Goal: Transaction & Acquisition: Download file/media

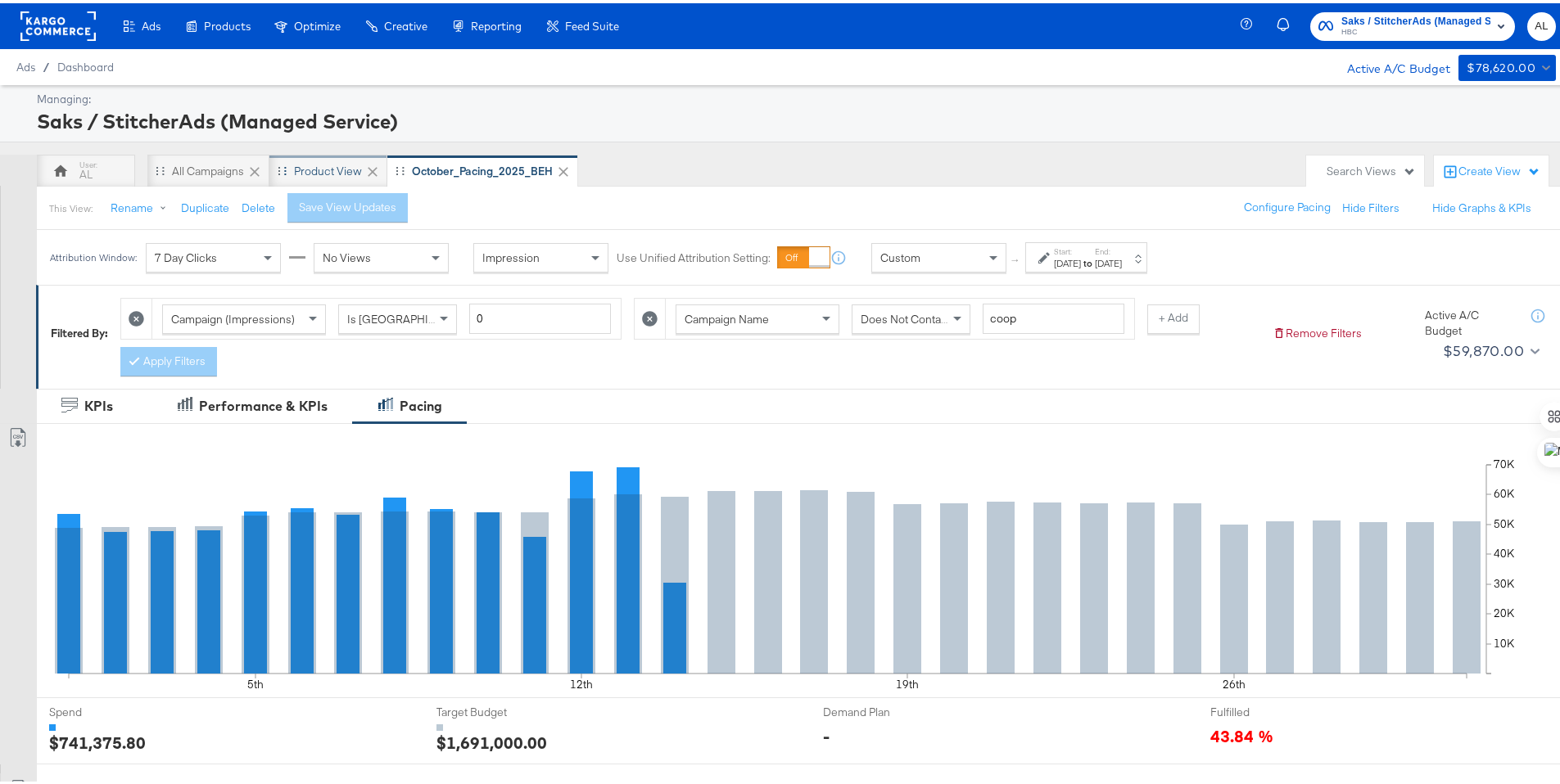
click at [314, 165] on div "Product View" at bounding box center [328, 168] width 68 height 15
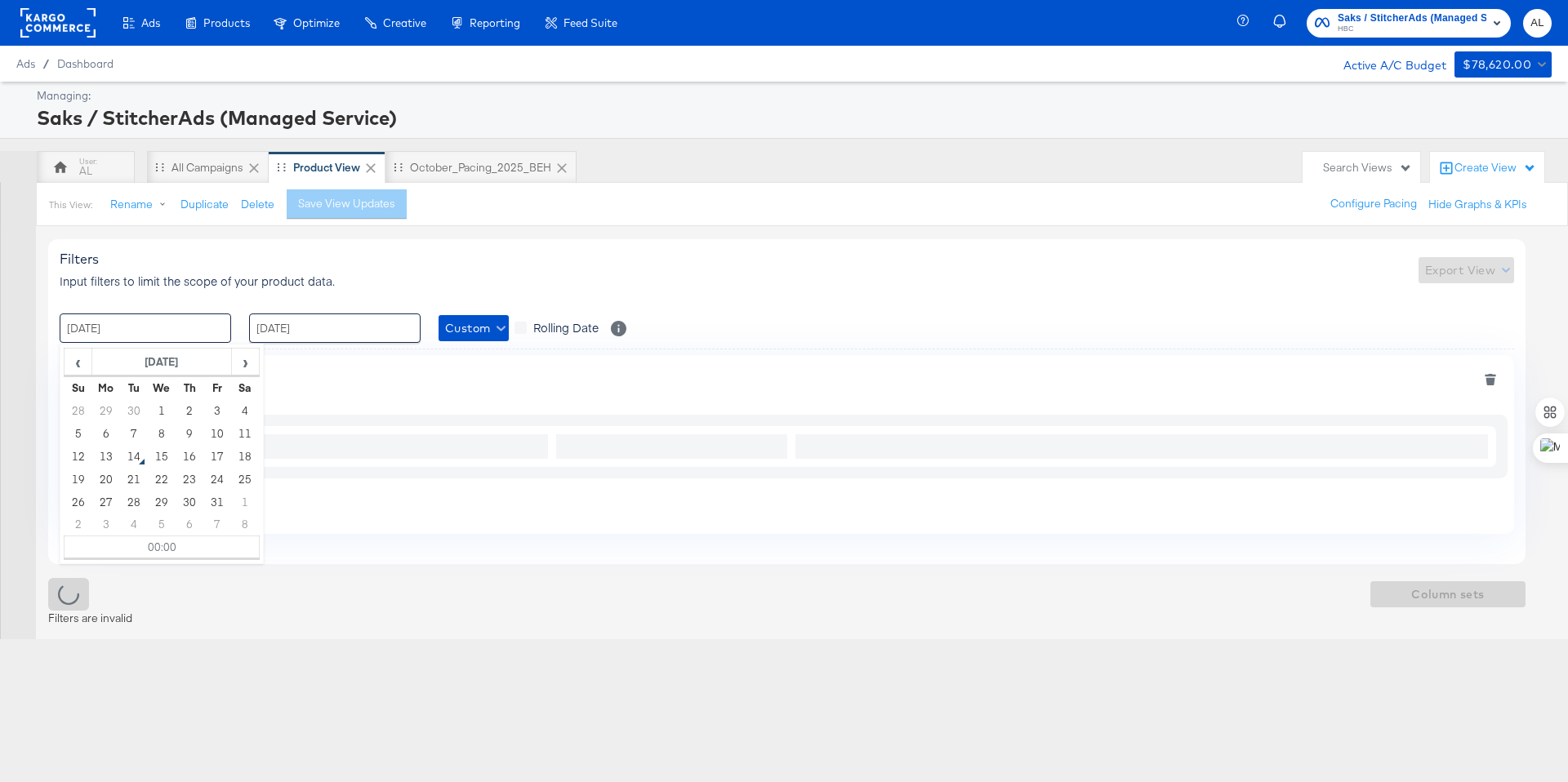
click at [167, 334] on input "[DATE]" at bounding box center [145, 328] width 172 height 30
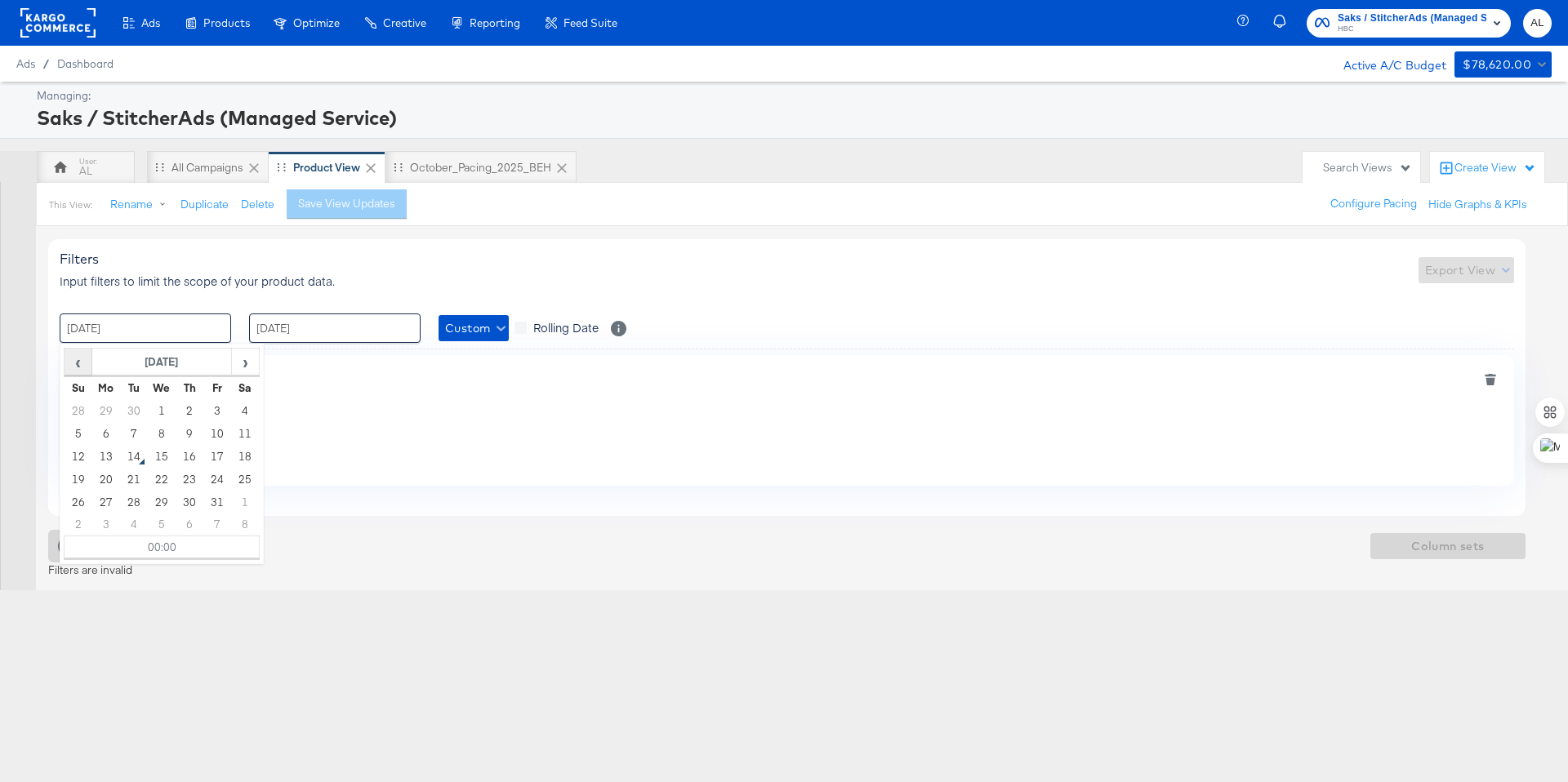
click at [80, 367] on span "‹" at bounding box center [78, 361] width 25 height 24
click at [129, 405] on td "2" at bounding box center [133, 410] width 28 height 23
type input "[DATE] 00:00"
click at [300, 336] on input "[DATE]" at bounding box center [335, 328] width 172 height 30
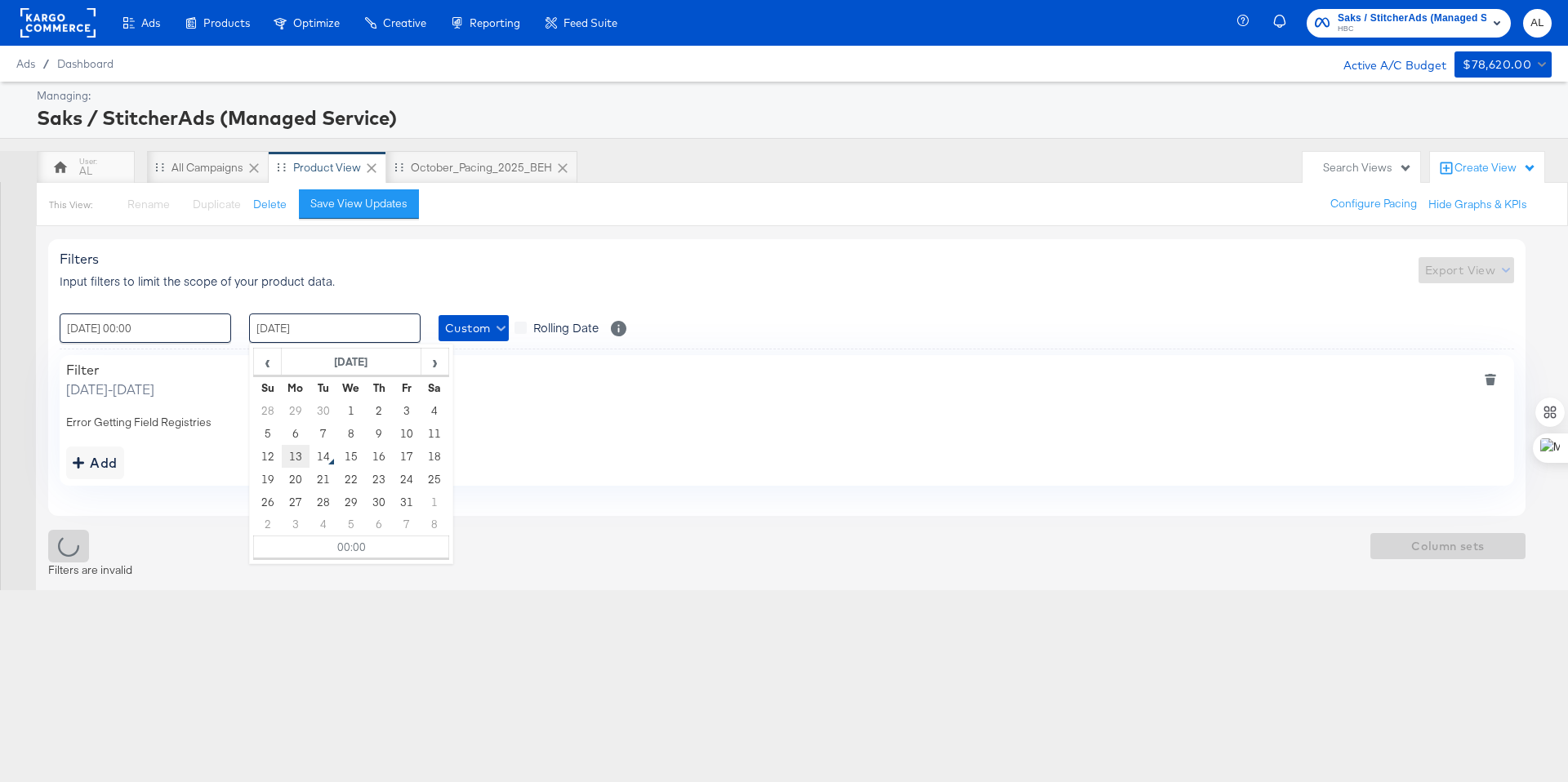
click at [299, 449] on td "13" at bounding box center [296, 456] width 28 height 23
type input "[DATE] 00:00"
click at [467, 269] on div "Filters Input filters to limit the scope of your product data. Export View" at bounding box center [787, 269] width 1455 height 38
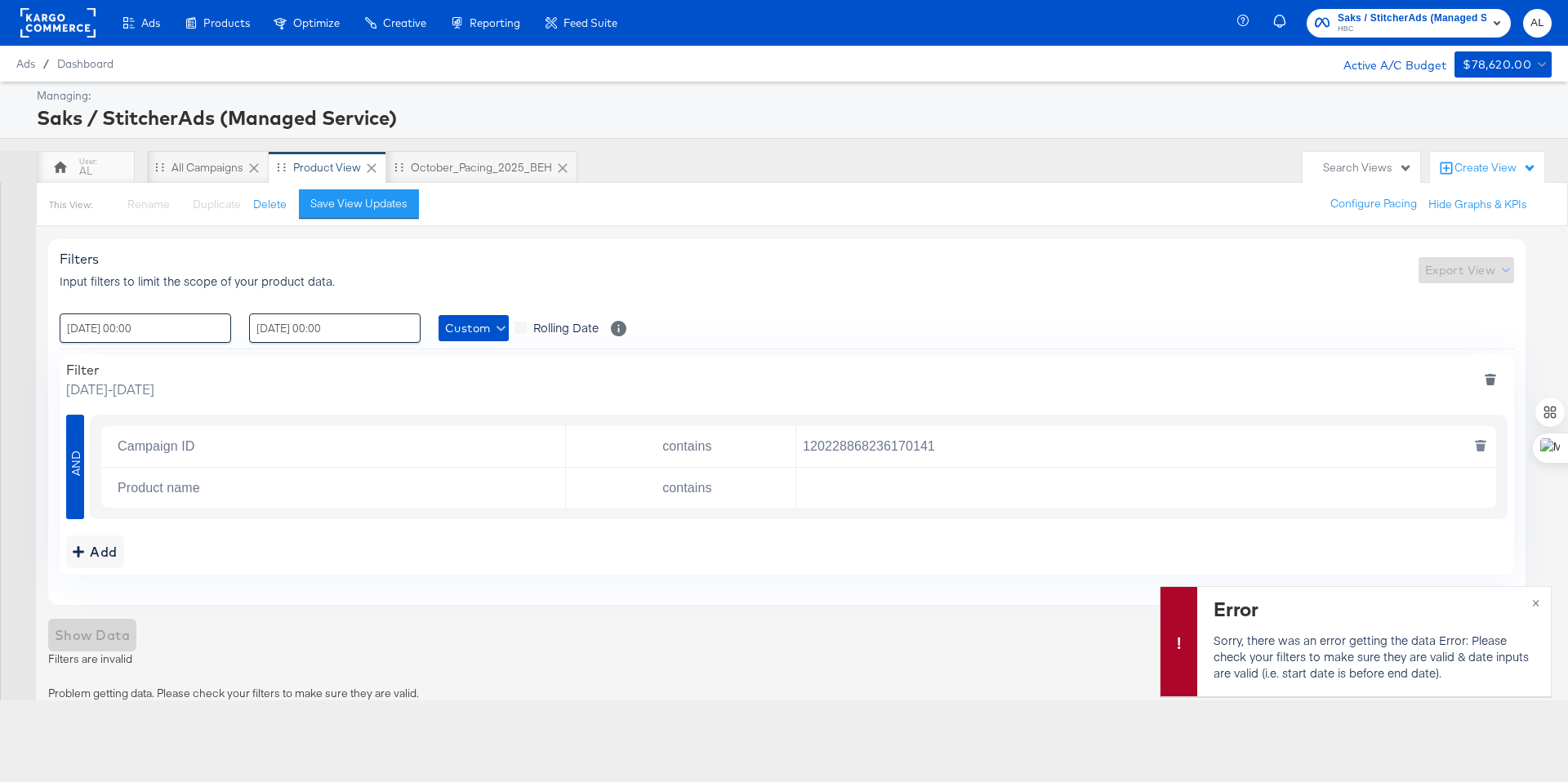
click at [883, 448] on input "120228868236170141" at bounding box center [1142, 447] width 692 height 34
paste input "921280299"
type input "120229212802990141"
click at [1533, 597] on span "×" at bounding box center [1536, 601] width 8 height 19
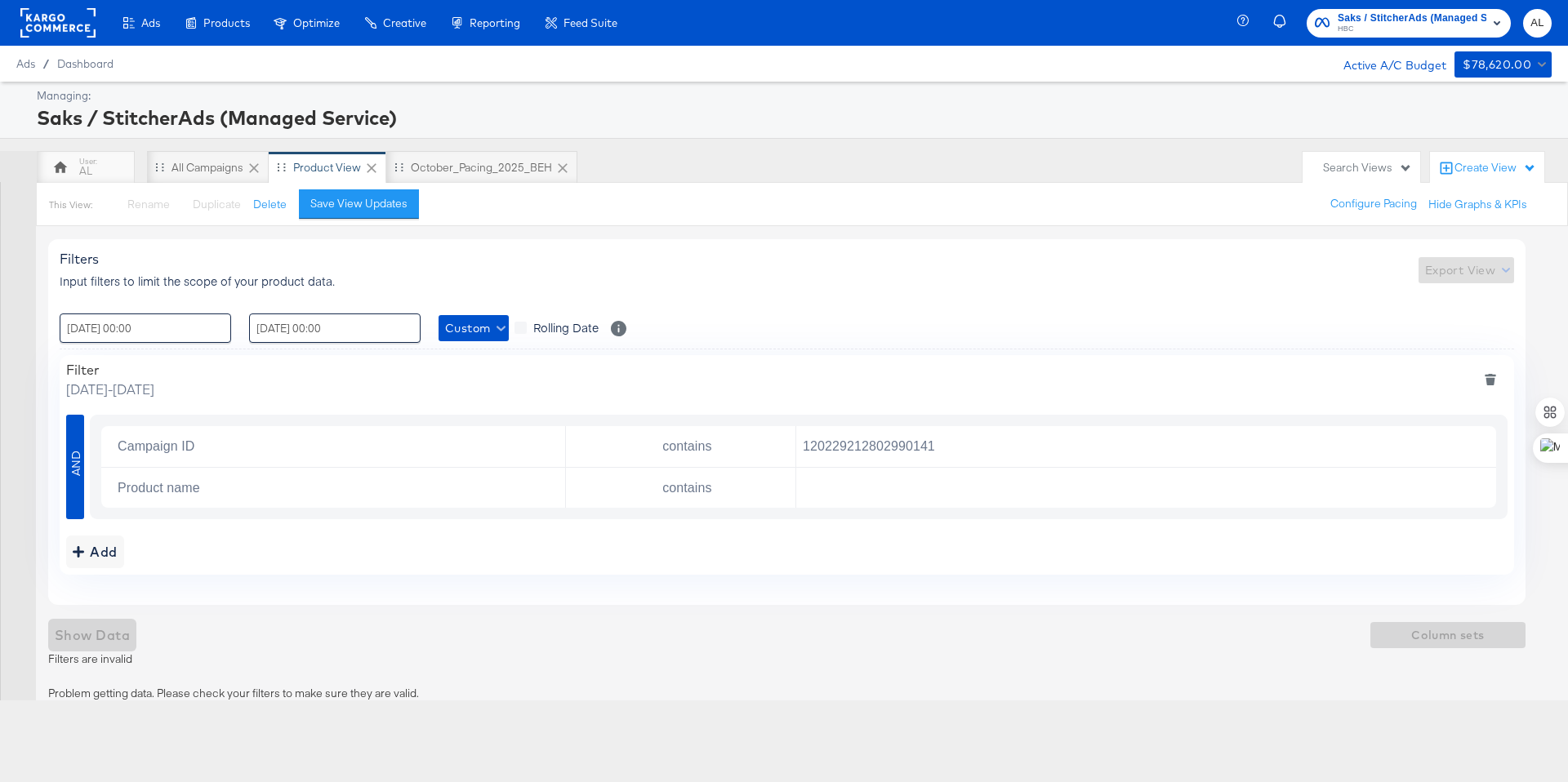
click at [1326, 312] on div "Filters Input filters to limit the scope of your product data. Export View : [D…" at bounding box center [787, 421] width 1478 height 366
click at [1418, 304] on div "Filters Input filters to limit the scope of your product data. Export View : [D…" at bounding box center [787, 421] width 1478 height 366
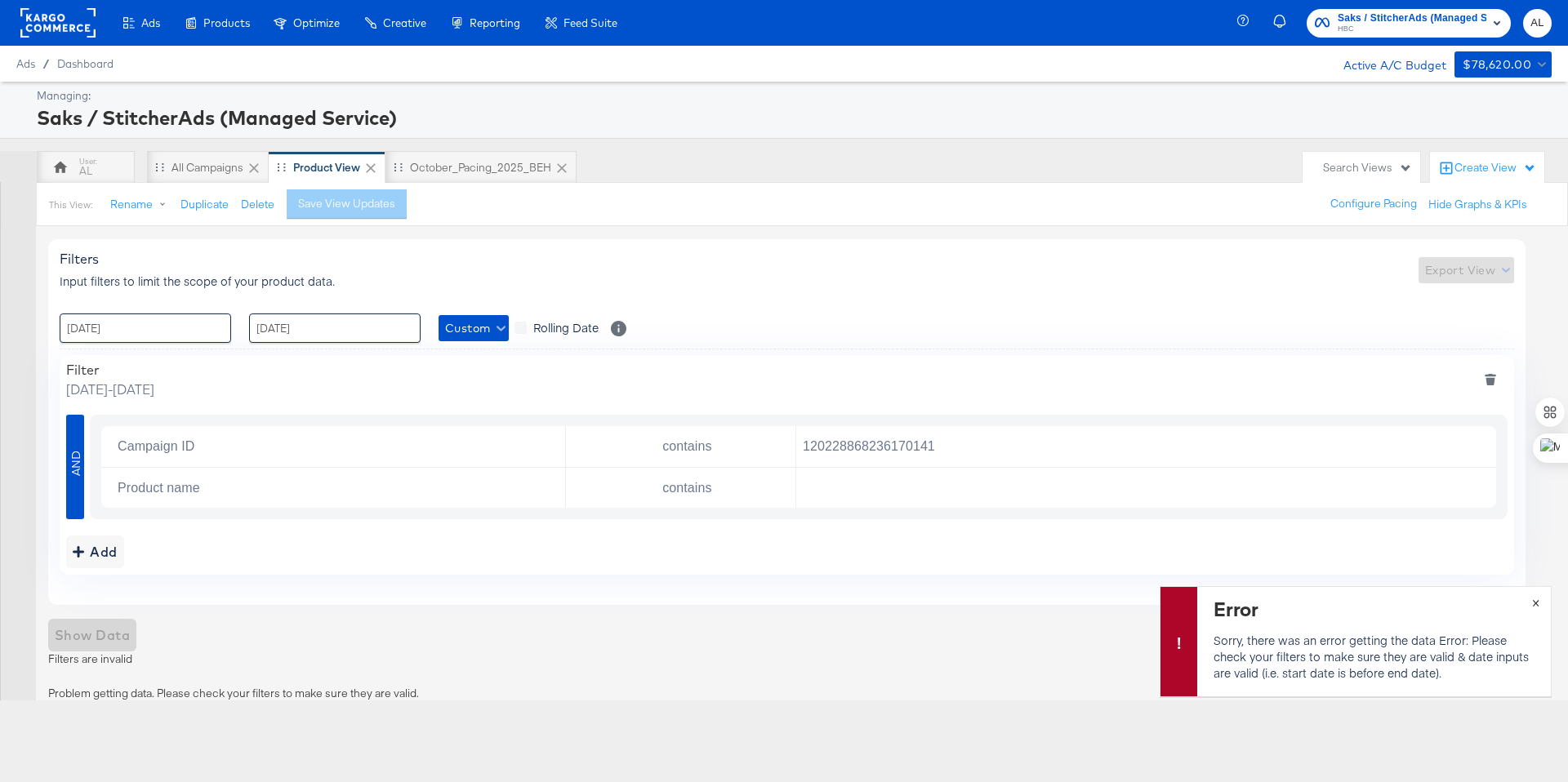
click at [1537, 604] on span "×" at bounding box center [1536, 601] width 8 height 19
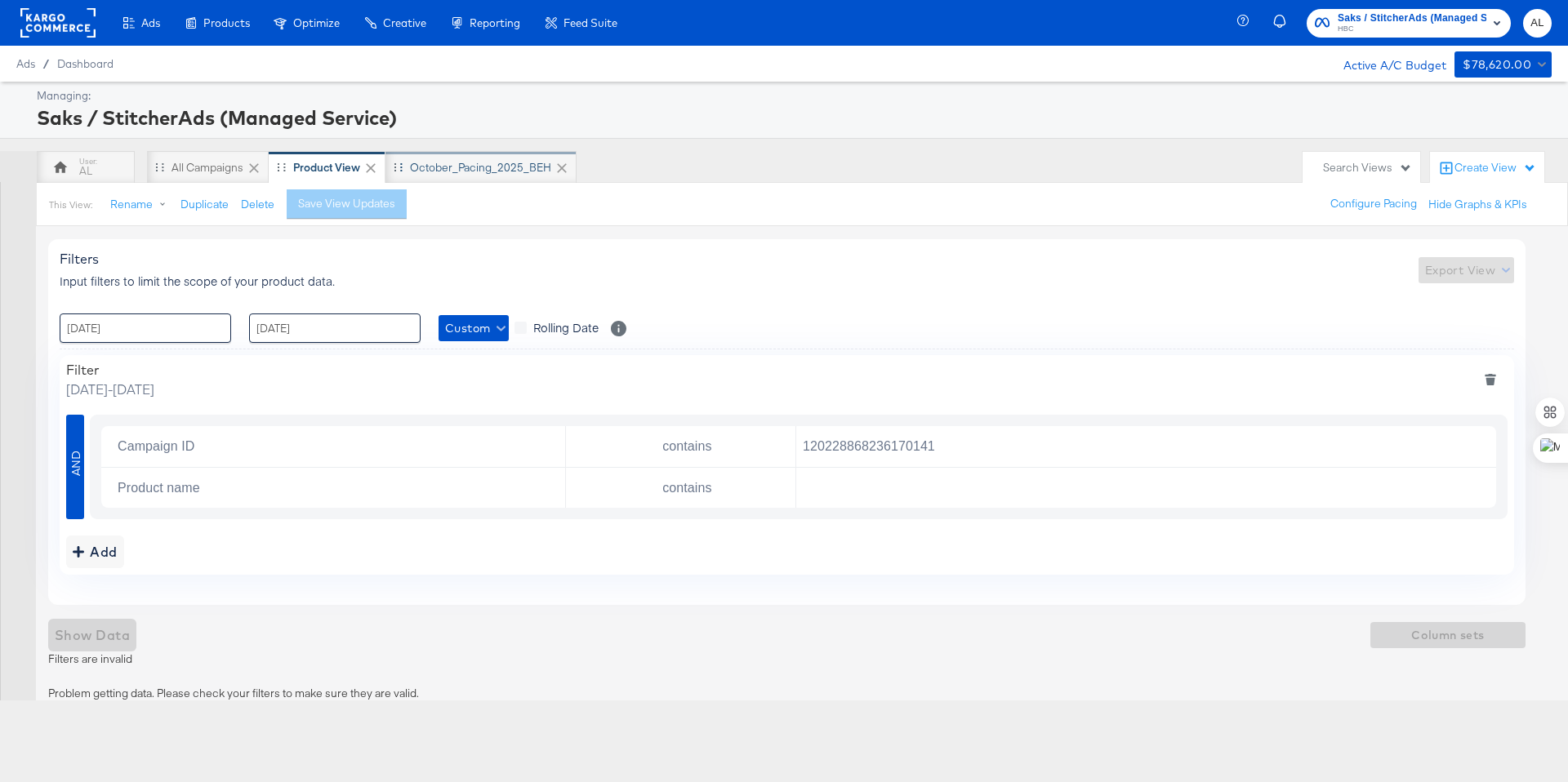
click at [464, 173] on div "October_Pacing_2025_BEH" at bounding box center [480, 167] width 141 height 15
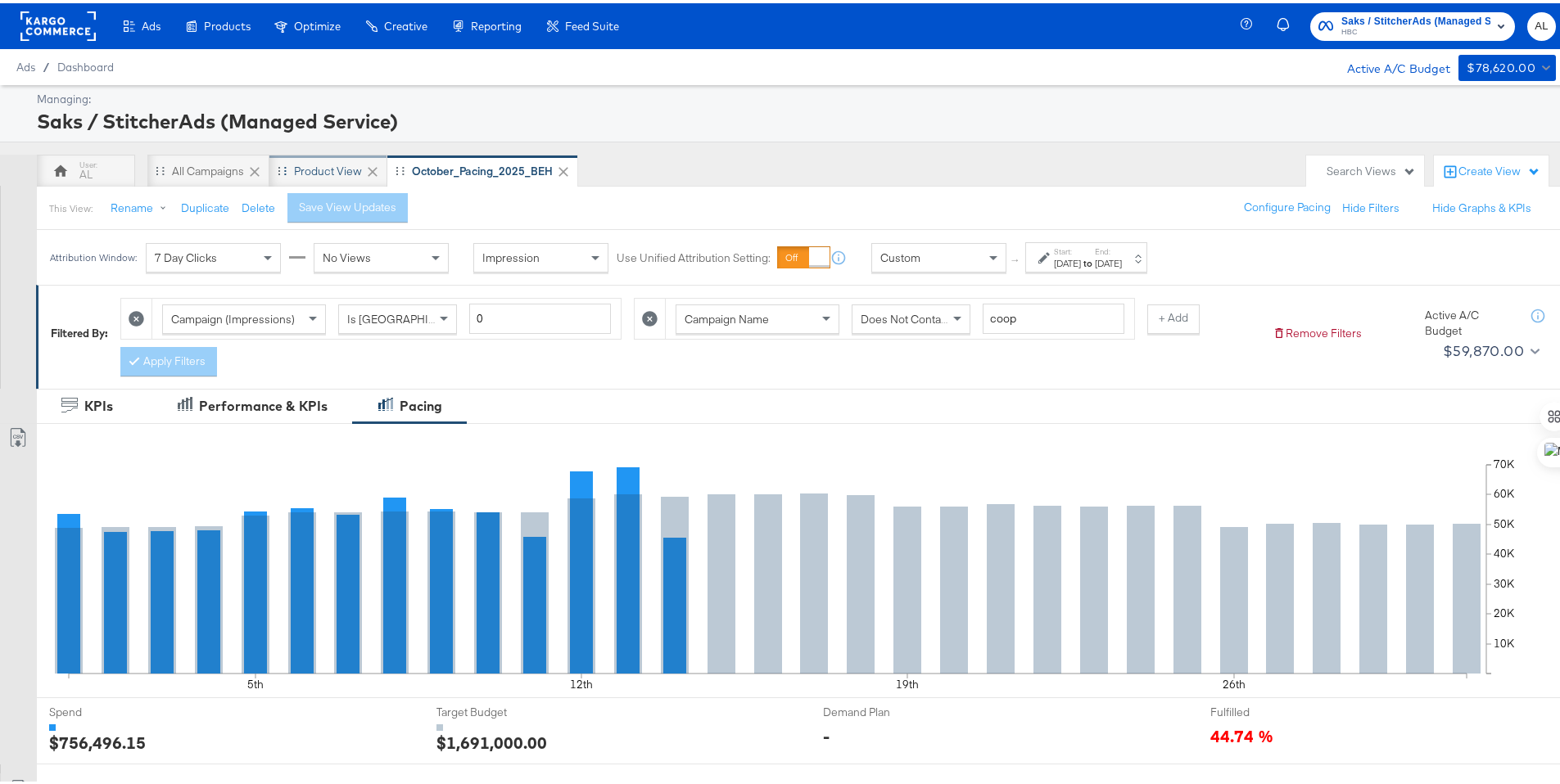
click at [327, 171] on div "Product View" at bounding box center [328, 168] width 68 height 15
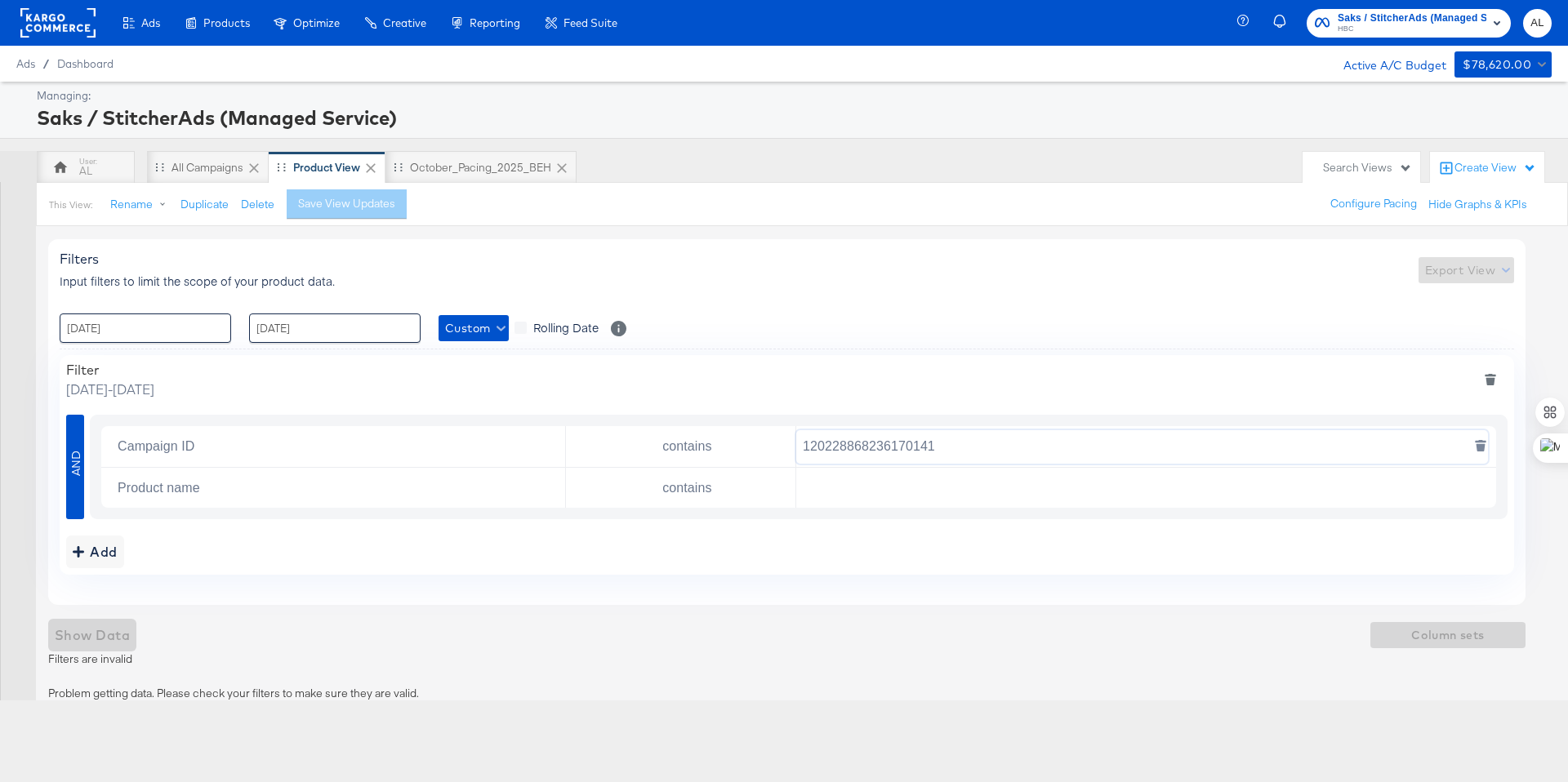
click at [904, 453] on input "120228868236170141" at bounding box center [1142, 447] width 692 height 34
paste input "921280299"
type input "120229212802990141"
click at [970, 357] on div "Filter Tuesday, August 19 2025 - Monday, October 6 2025 AND Campaign ID contain…" at bounding box center [787, 465] width 1455 height 220
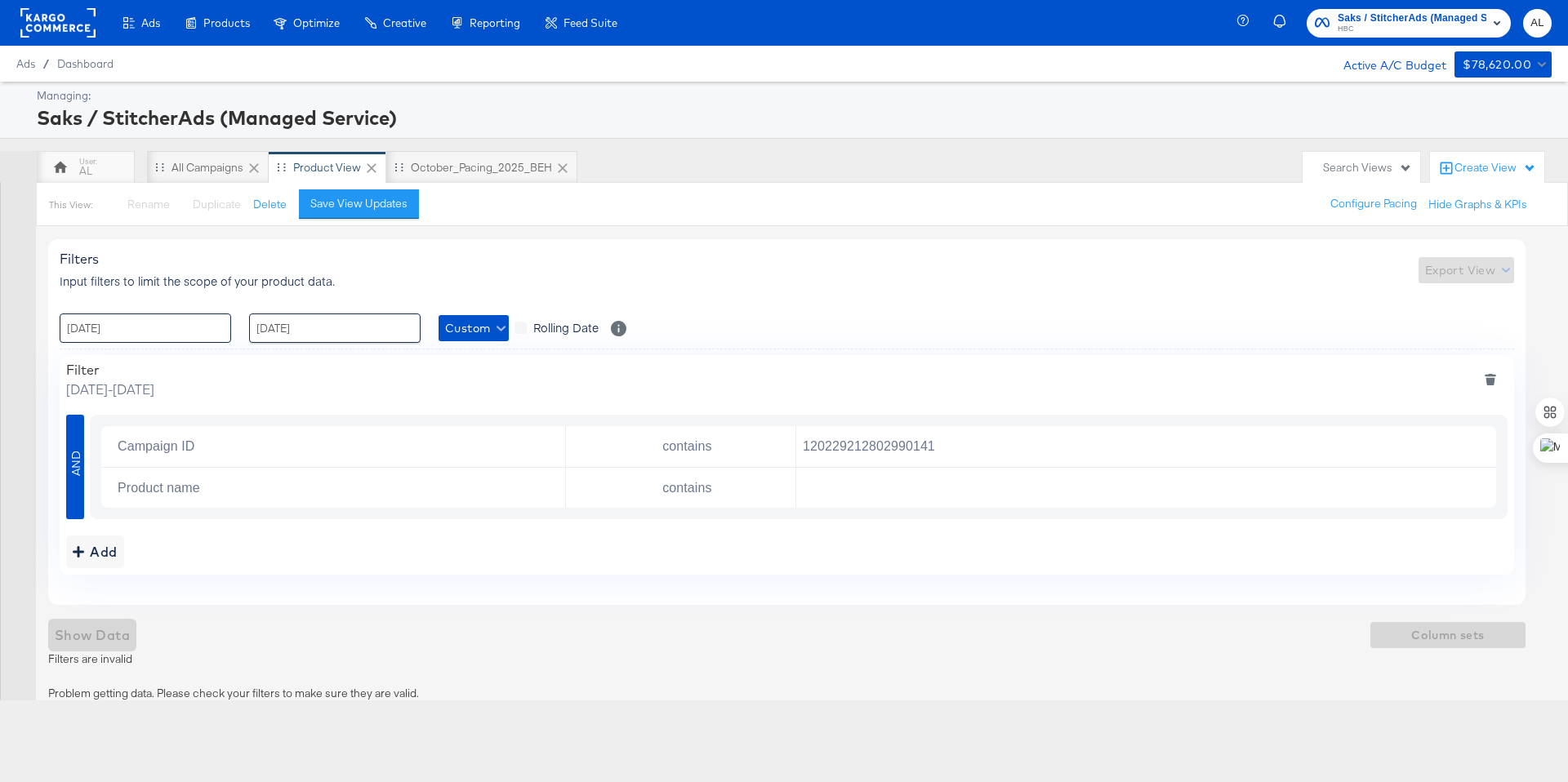
click at [193, 327] on input "[DATE]" at bounding box center [145, 328] width 172 height 30
click at [76, 363] on span "‹" at bounding box center [78, 361] width 25 height 24
click at [128, 405] on td "2" at bounding box center [133, 410] width 28 height 23
click at [244, 363] on span "›" at bounding box center [246, 361] width 25 height 24
click at [112, 451] on td "13" at bounding box center [106, 456] width 28 height 23
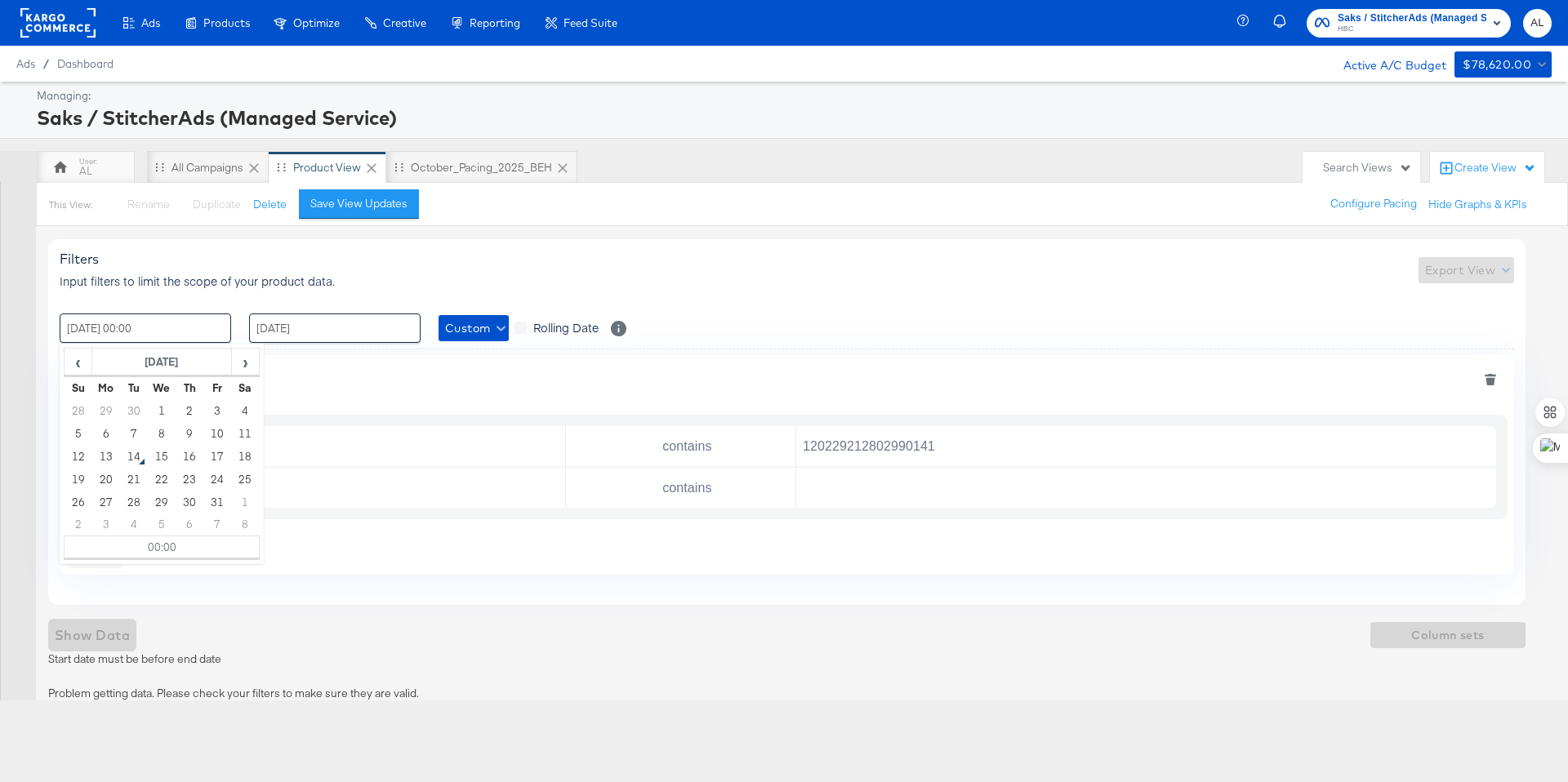
click at [692, 263] on div "Filters Input filters to limit the scope of your product data. Export View" at bounding box center [787, 269] width 1455 height 38
click at [84, 632] on div "Show Data Column sets" at bounding box center [787, 635] width 1478 height 33
click at [160, 336] on input "[DATE] 00:00" at bounding box center [145, 328] width 172 height 30
click at [77, 366] on span "‹" at bounding box center [78, 361] width 25 height 24
click at [131, 407] on td "2" at bounding box center [133, 410] width 28 height 23
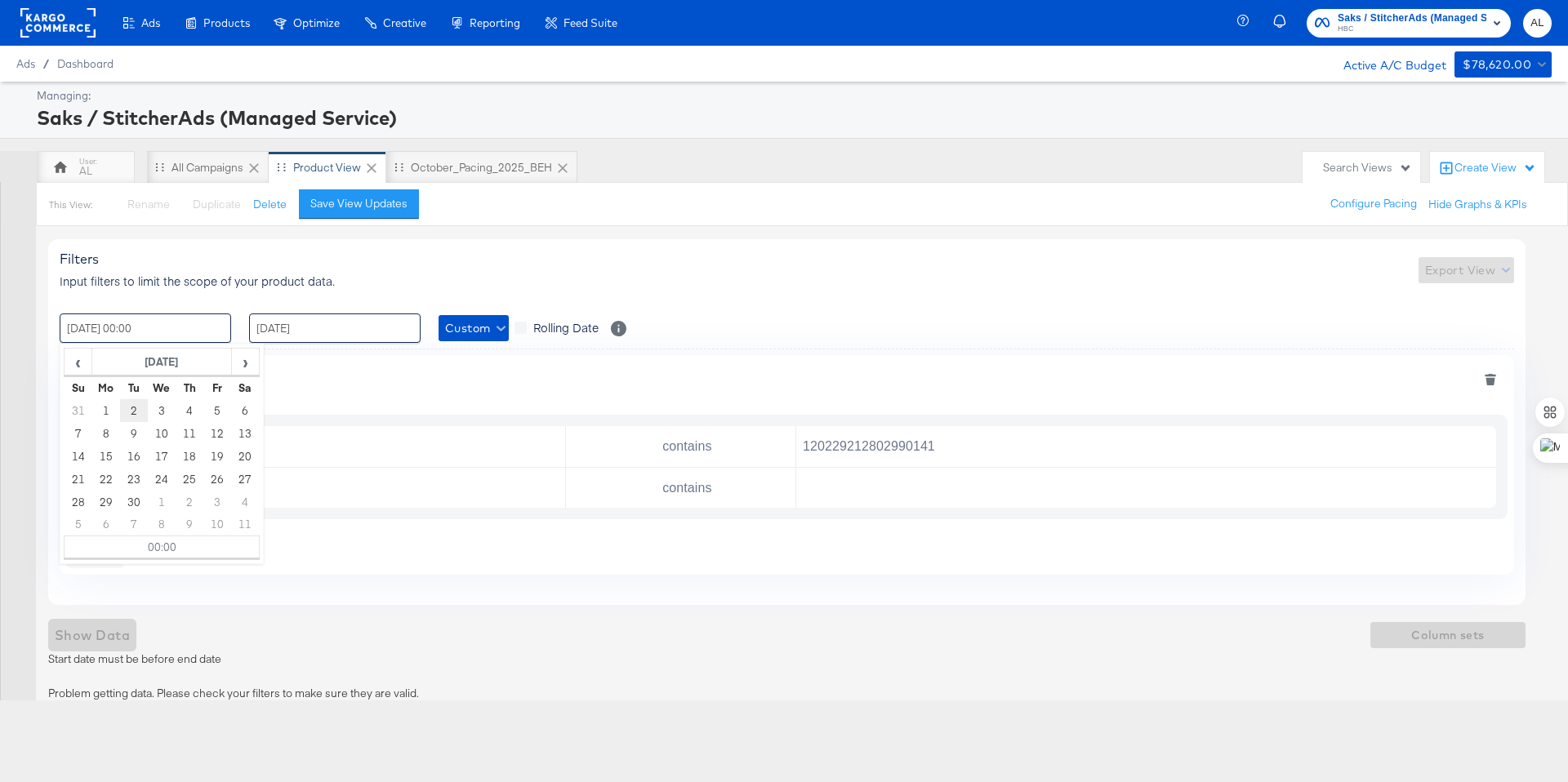
type input "[DATE] 00:00"
click at [373, 275] on div "Filters Input filters to limit the scope of your product data. Export View" at bounding box center [787, 269] width 1455 height 38
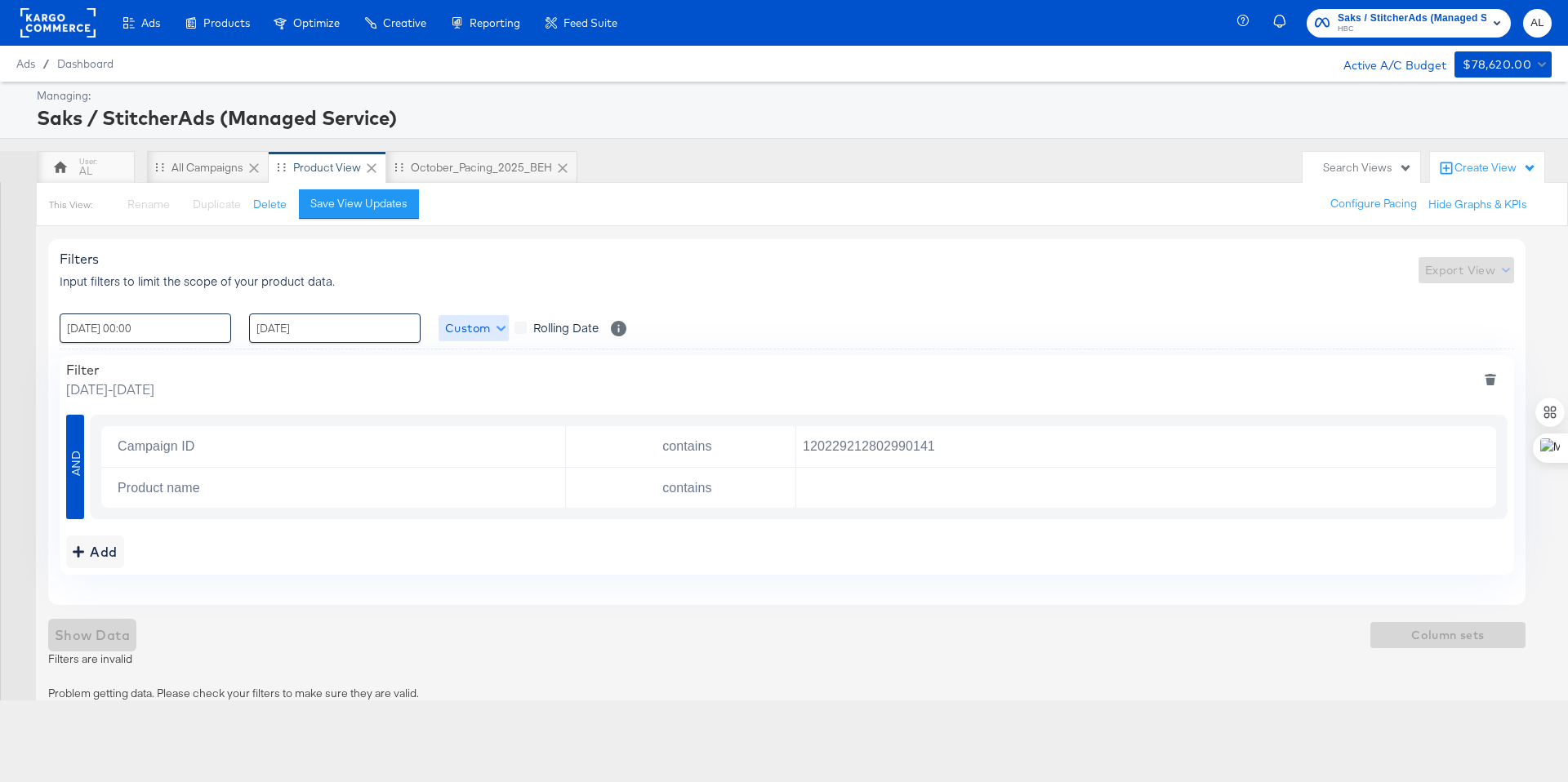
click at [492, 329] on span "Custom" at bounding box center [474, 329] width 57 height 20
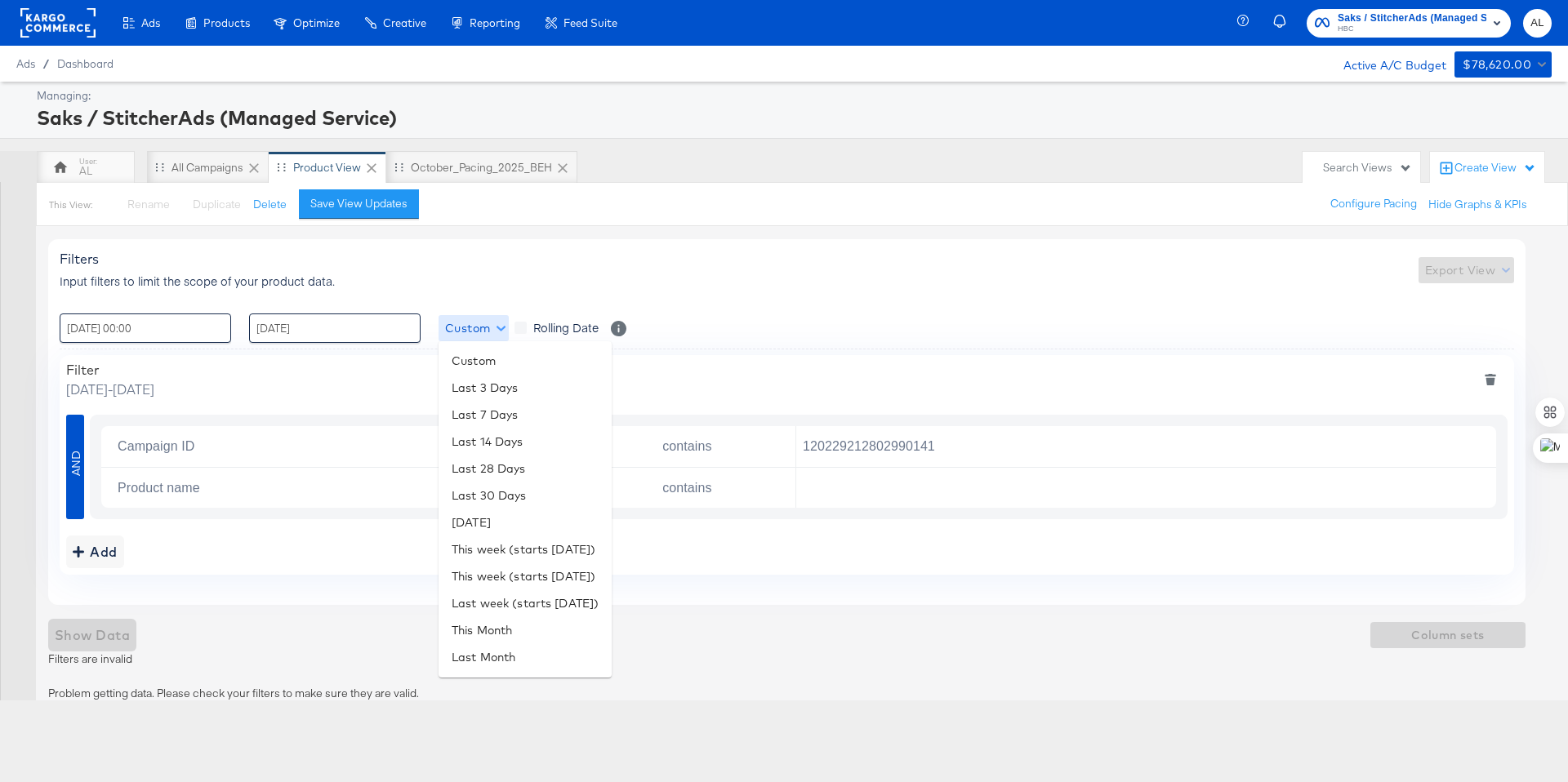
click at [492, 329] on div at bounding box center [784, 391] width 1568 height 782
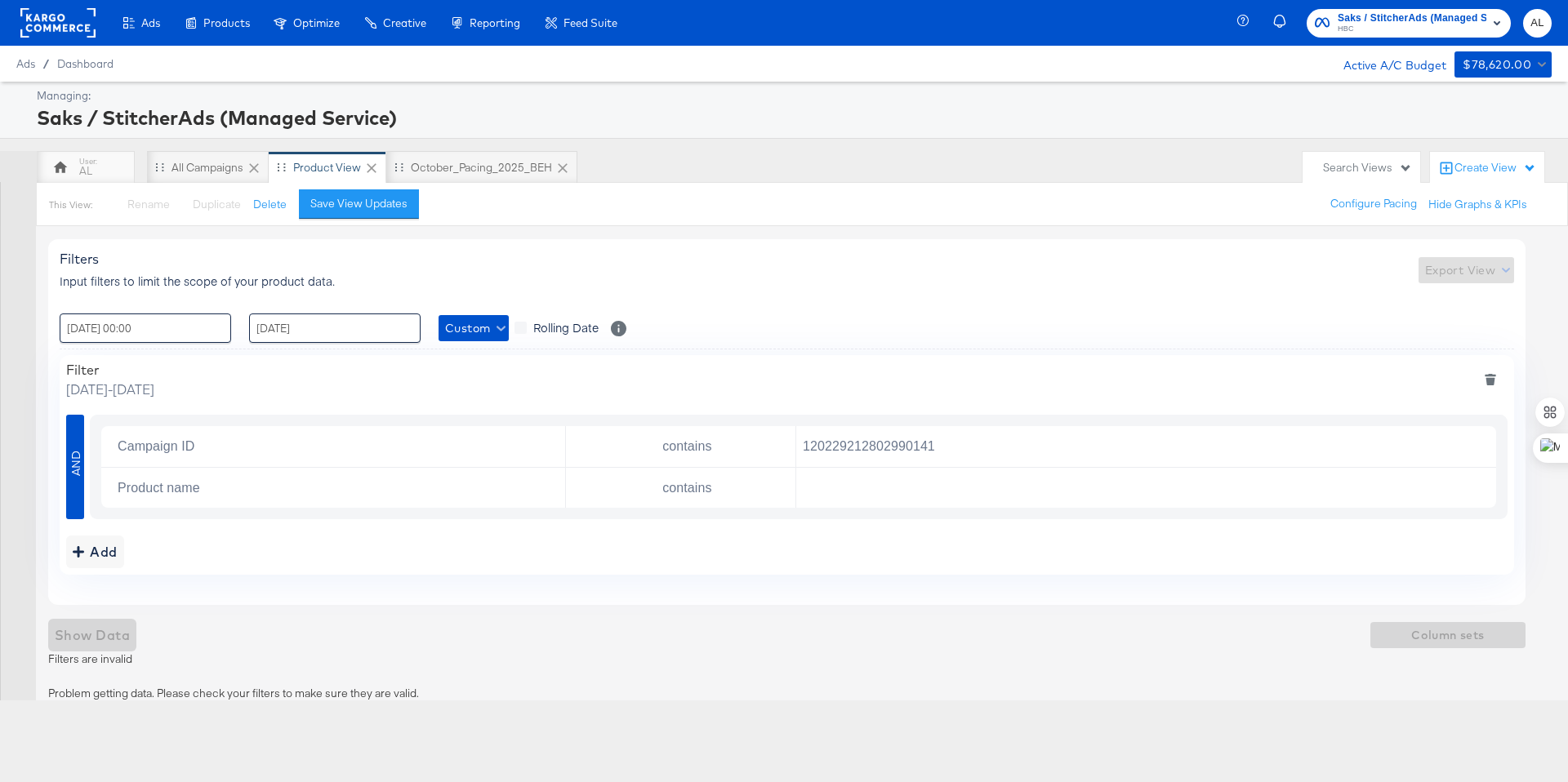
click at [748, 295] on div at bounding box center [787, 295] width 1455 height 1
click at [1483, 484] on icon "deletesingle" at bounding box center [1481, 487] width 12 height 12
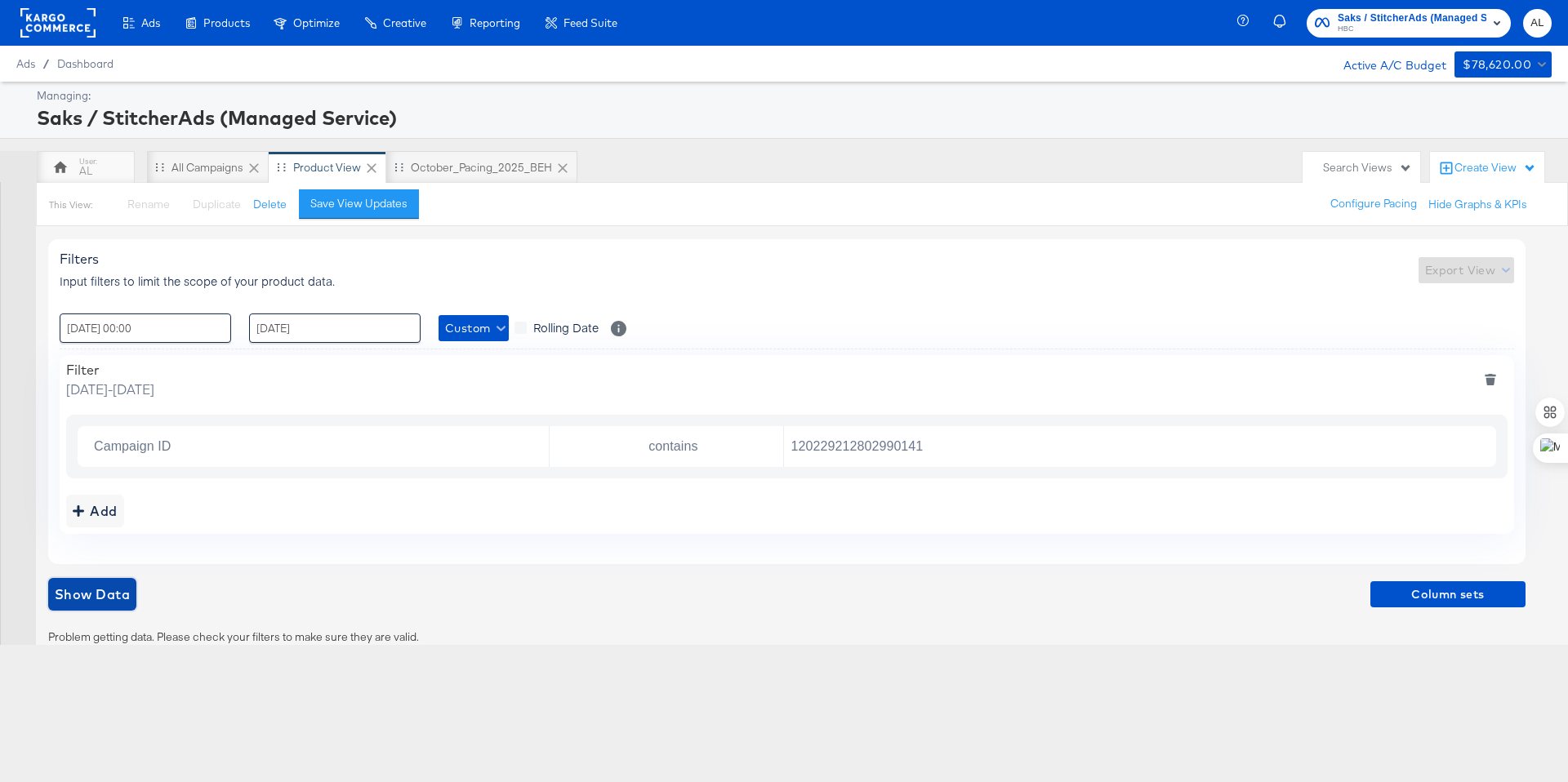
click at [67, 600] on span "Show Data" at bounding box center [92, 594] width 75 height 23
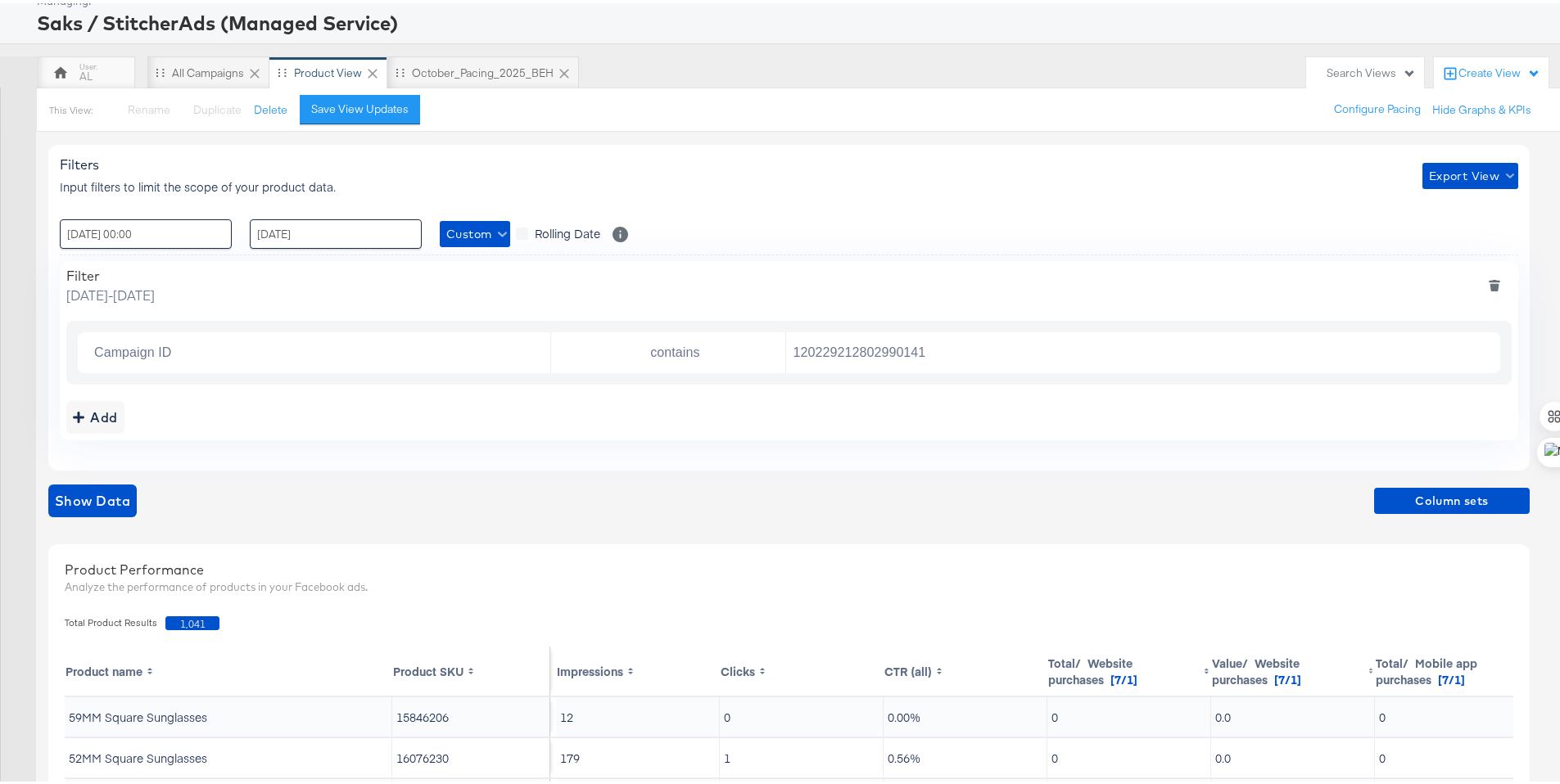
scroll to position [80, 0]
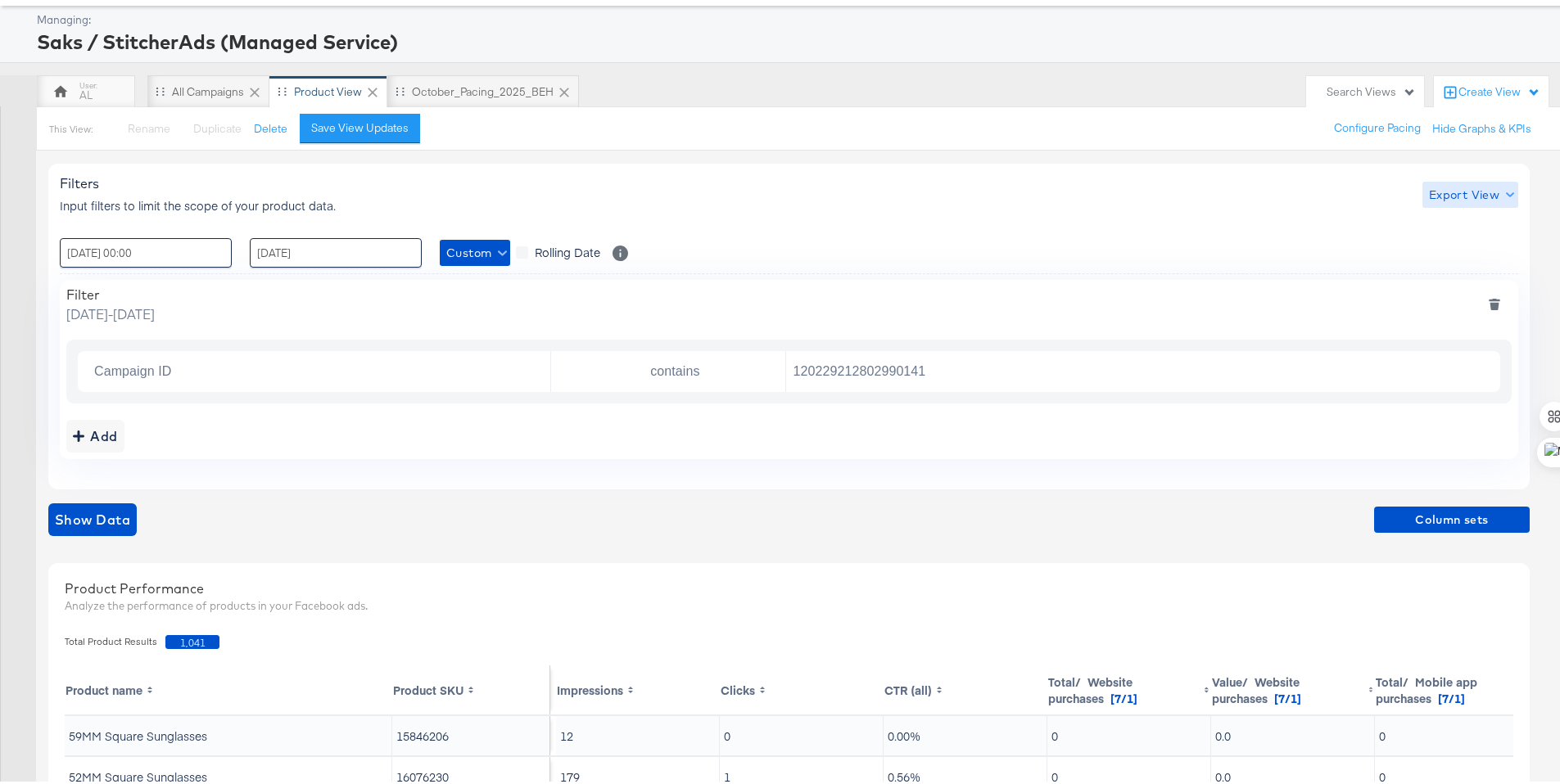
click at [1491, 192] on span "Export View" at bounding box center [1470, 192] width 83 height 20
click at [1489, 244] on span "Bulk Export" at bounding box center [1466, 260] width 64 height 35
